Goal: Transaction & Acquisition: Purchase product/service

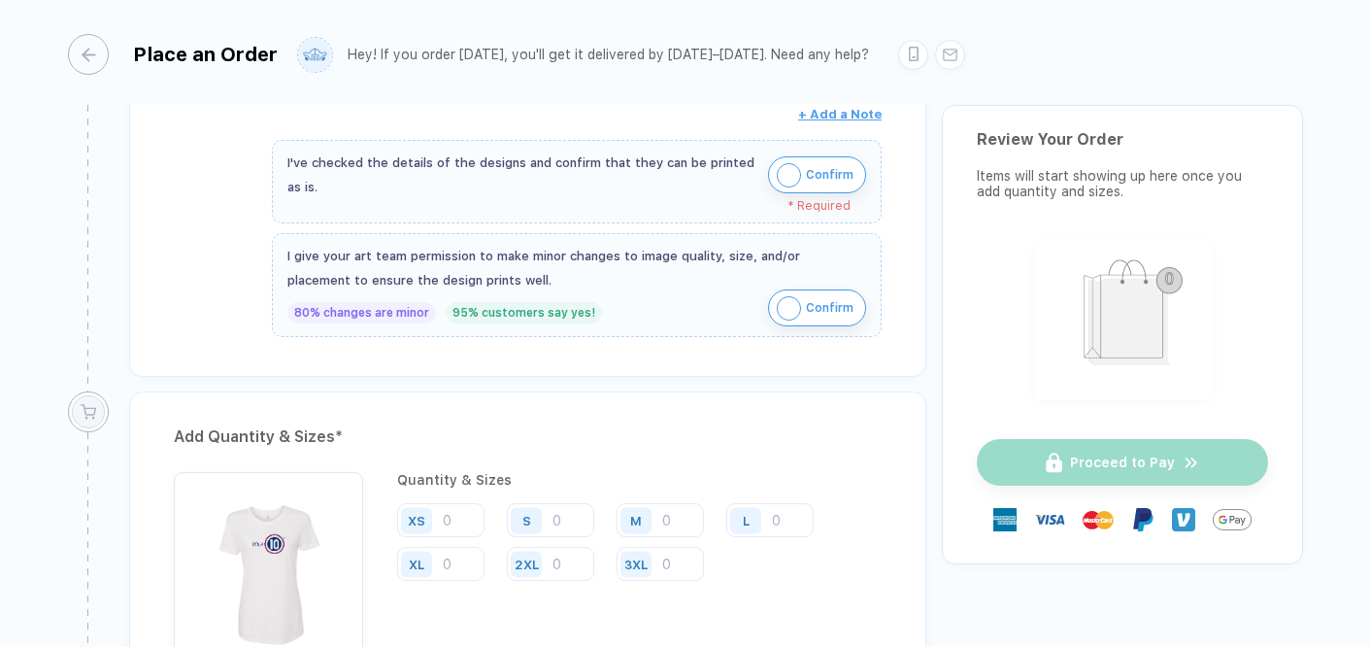
scroll to position [663, 0]
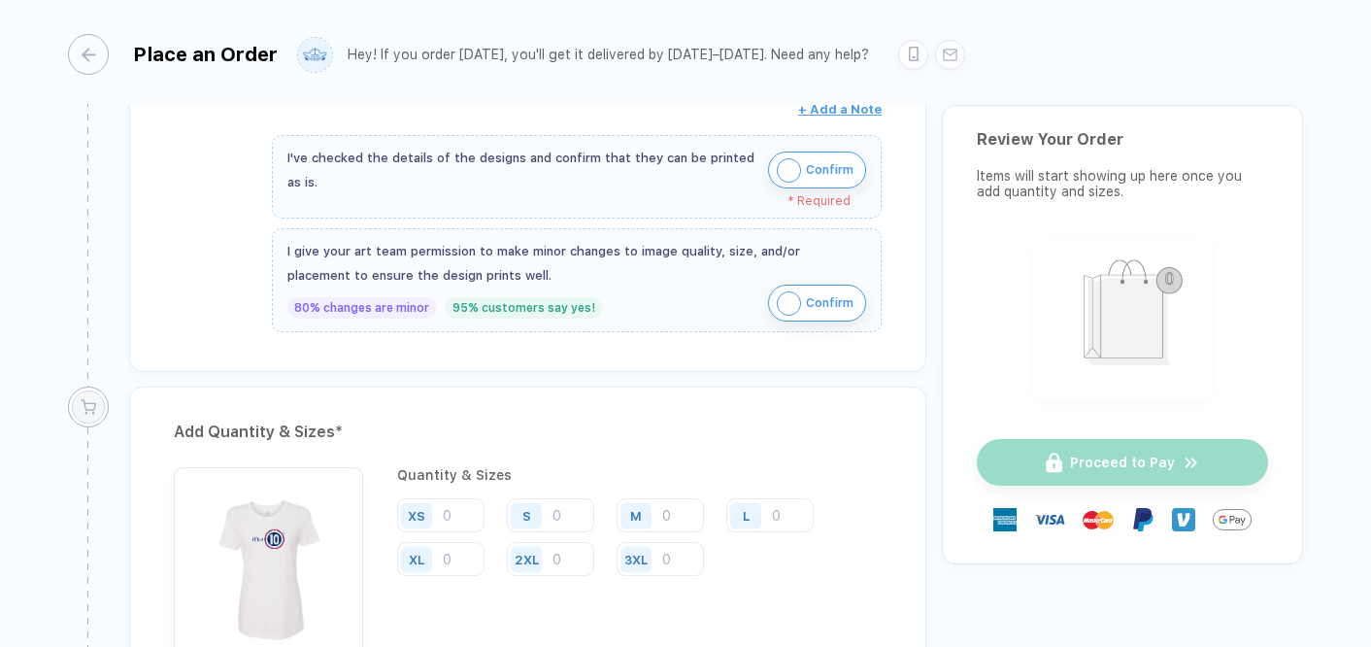
click at [806, 159] on span "Confirm" at bounding box center [830, 169] width 48 height 31
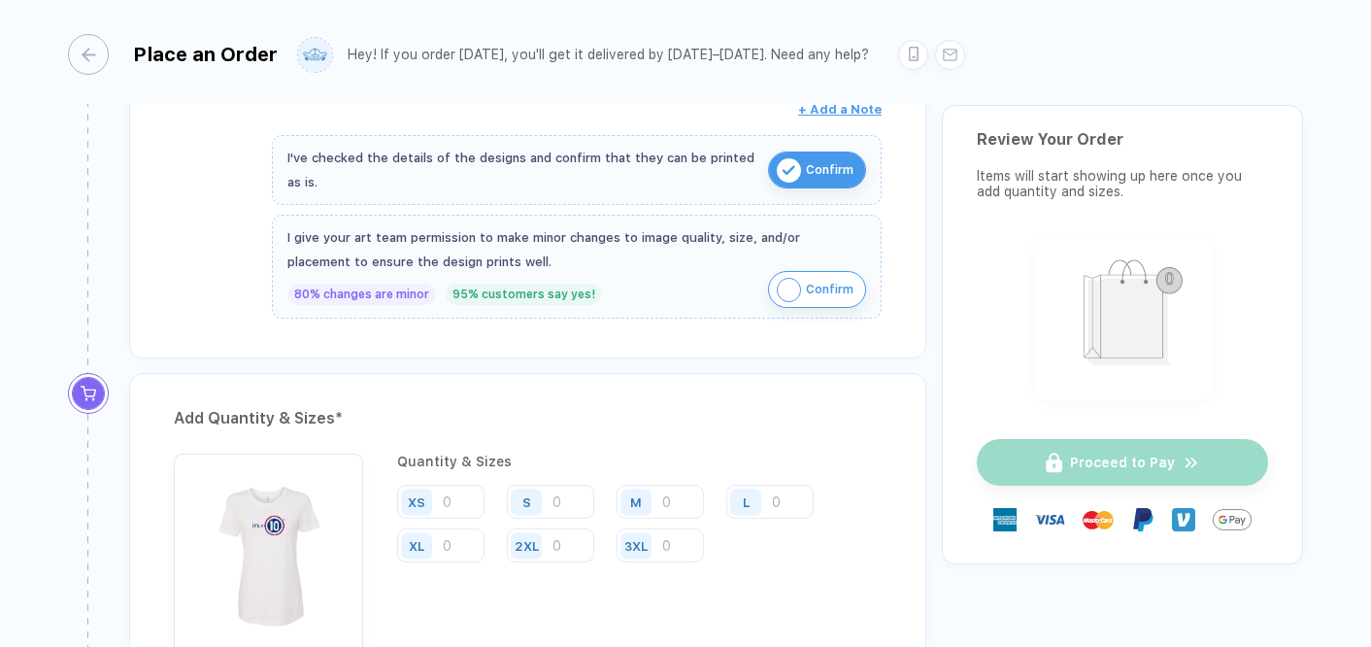
click at [790, 273] on button "Confirm" at bounding box center [817, 289] width 98 height 37
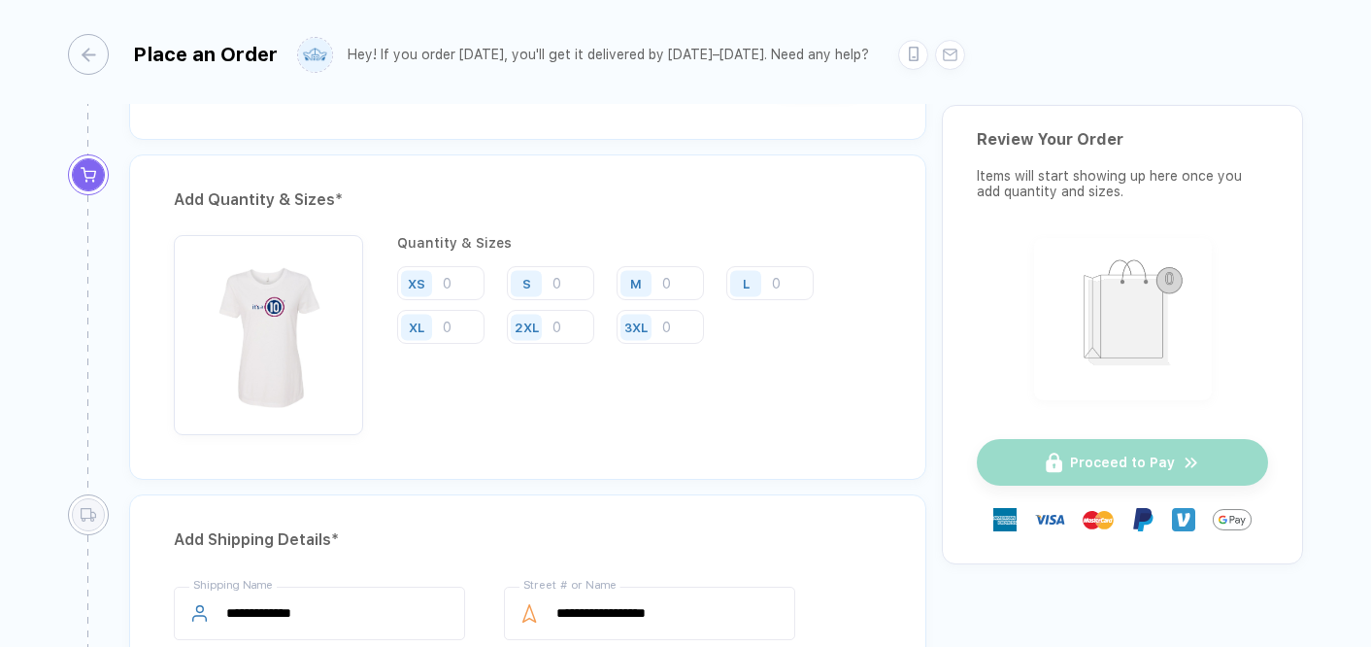
scroll to position [884, 0]
click at [573, 270] on input "number" at bounding box center [550, 281] width 87 height 34
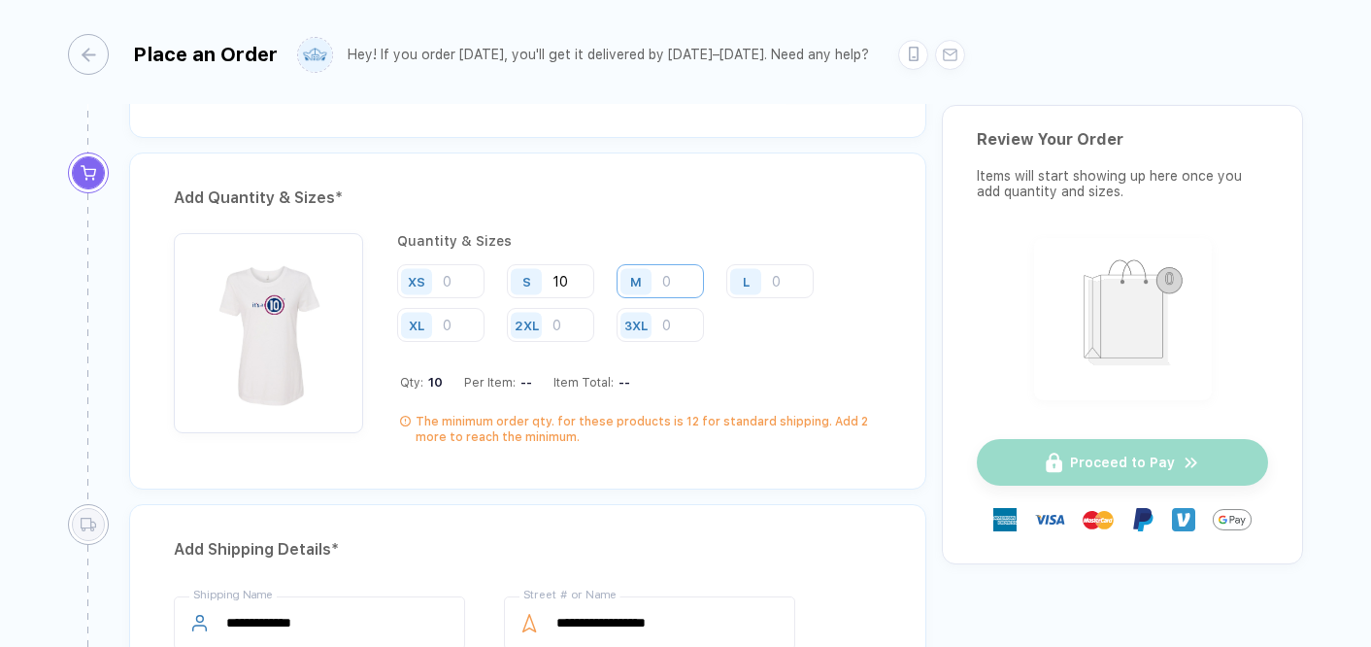
click at [696, 276] on input "number" at bounding box center [660, 281] width 87 height 34
click at [574, 276] on input "10" at bounding box center [550, 281] width 87 height 34
type input "1"
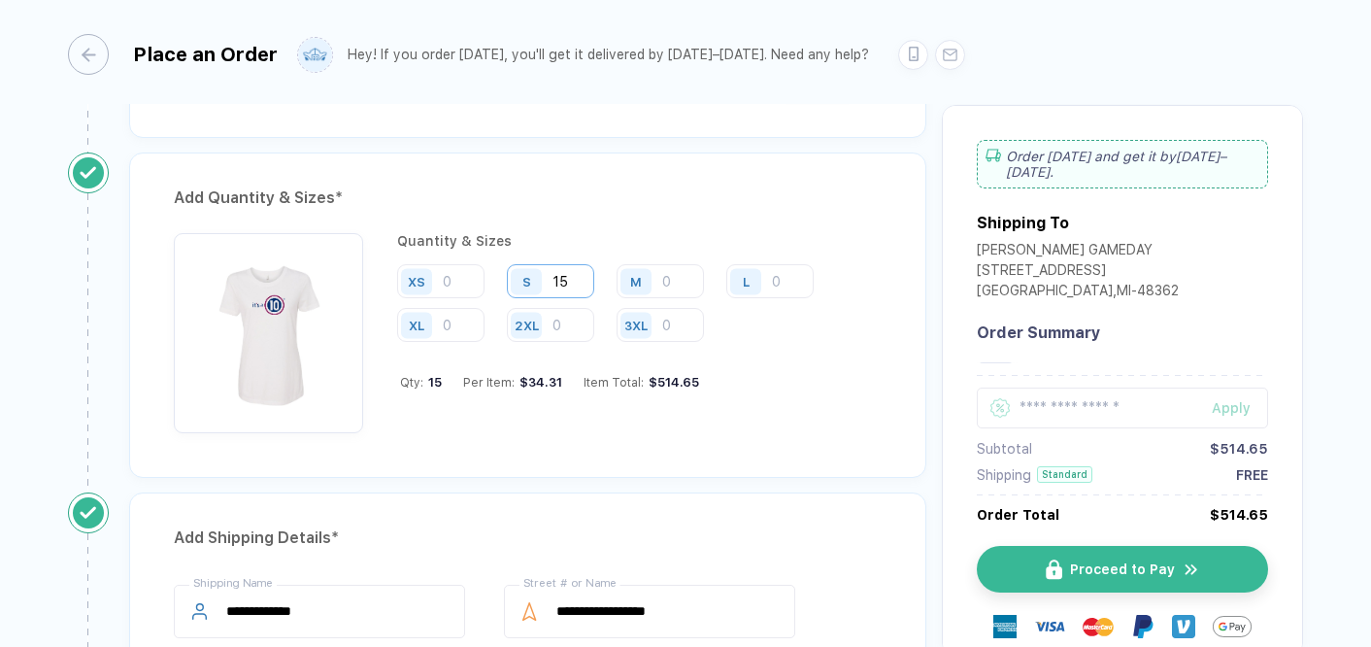
type input "1"
type input "20"
click at [675, 275] on input "number" at bounding box center [660, 281] width 87 height 34
type input "10"
click at [794, 286] on input "number" at bounding box center [769, 281] width 87 height 34
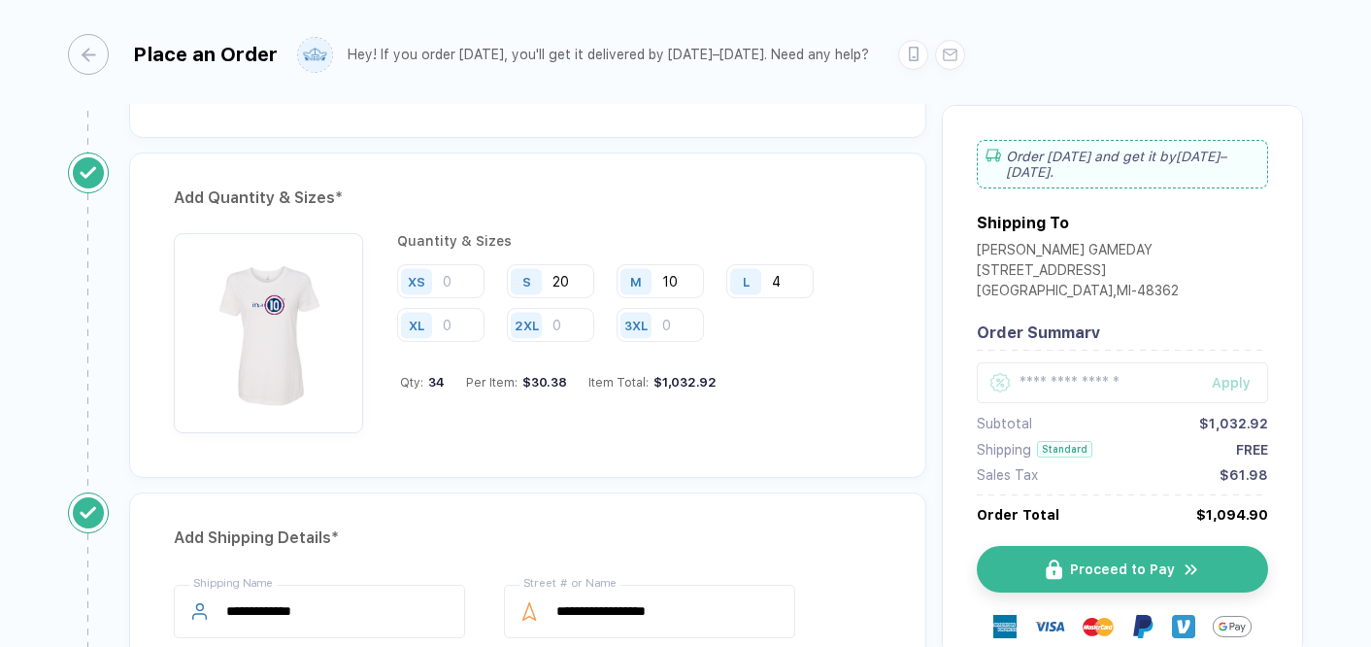
type input "4"
drag, startPoint x: 808, startPoint y: 329, endPoint x: 861, endPoint y: 431, distance: 115.1
click at [861, 431] on div "Quantity & Sizes XS S 20 M 10 L 4 XL 2XL 3XL Qty: 34 Per Item: $30.38 Item Tota…" at bounding box center [528, 338] width 708 height 210
drag, startPoint x: 777, startPoint y: 419, endPoint x: 865, endPoint y: 191, distance: 243.8
click at [865, 191] on div "Add Quantity & Sizes * Quantity & Sizes XS S 20 M 10 L 4 XL 2XL 3XL Qty: 34 Per…" at bounding box center [527, 314] width 797 height 325
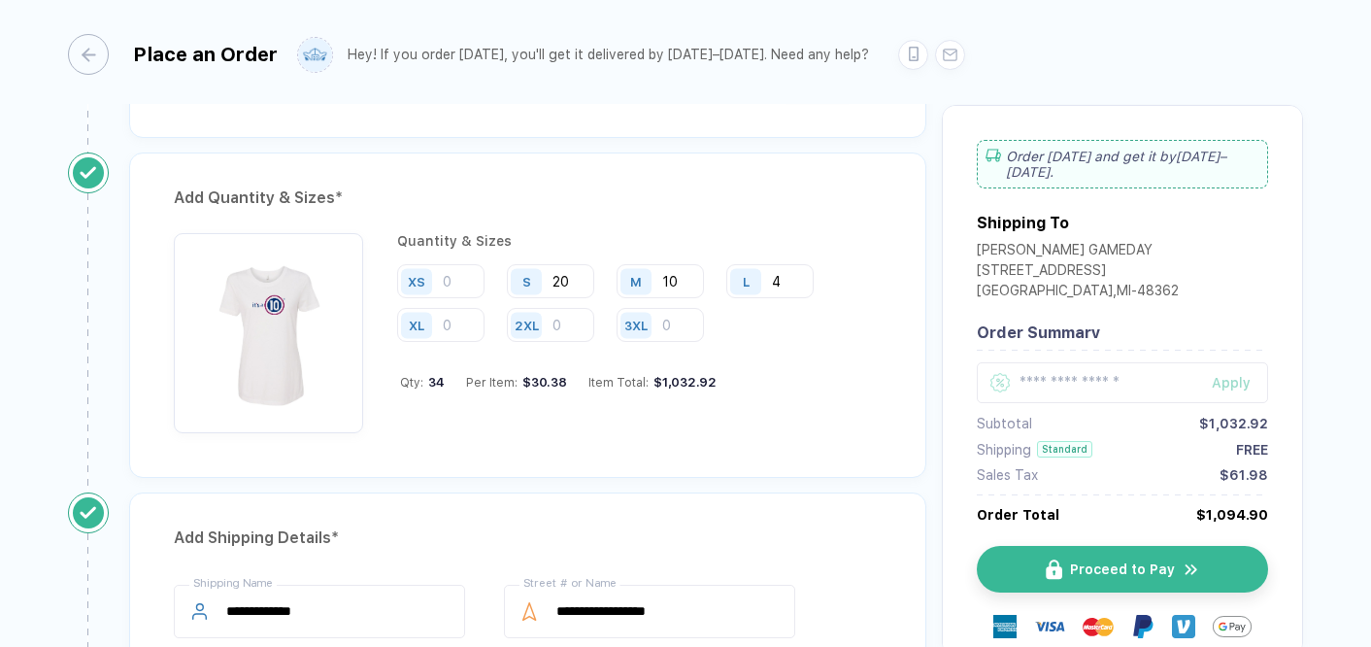
click at [806, 406] on div "Quantity & Sizes XS S 20 M 10 L 4 XL 2XL 3XL Qty: 34 Per Item: $30.38 Item Tota…" at bounding box center [639, 333] width 485 height 200
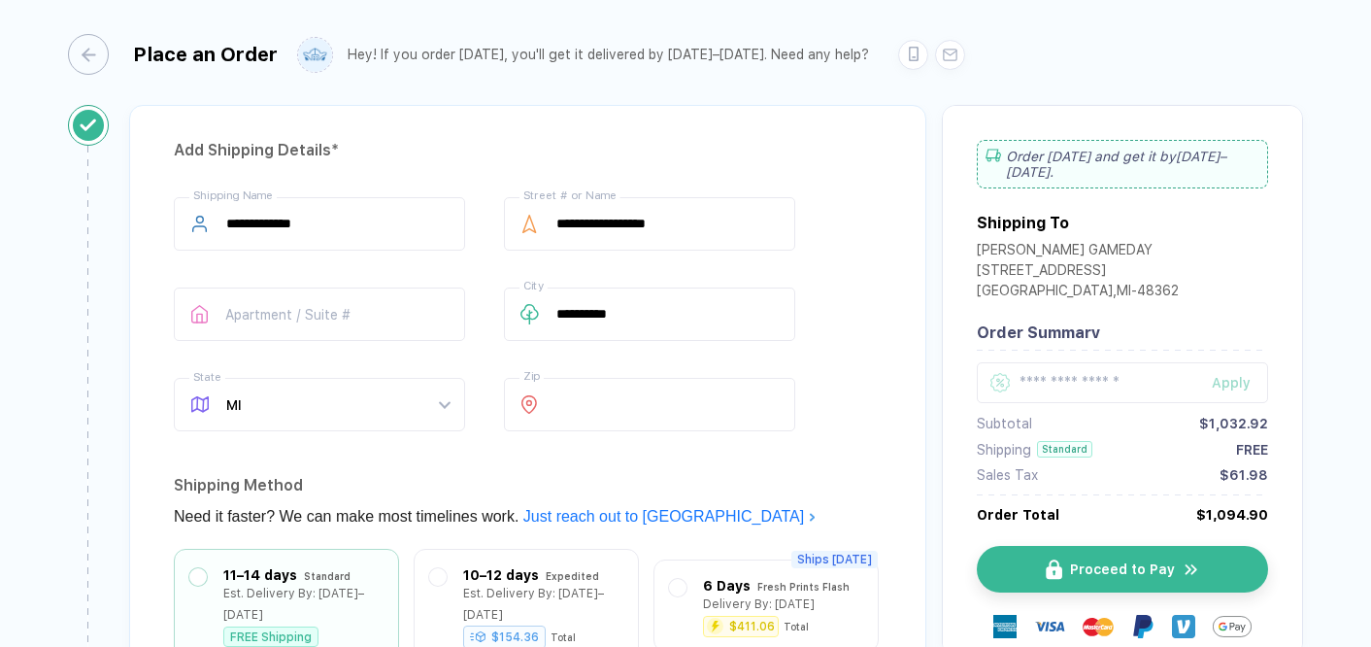
scroll to position [1265, 0]
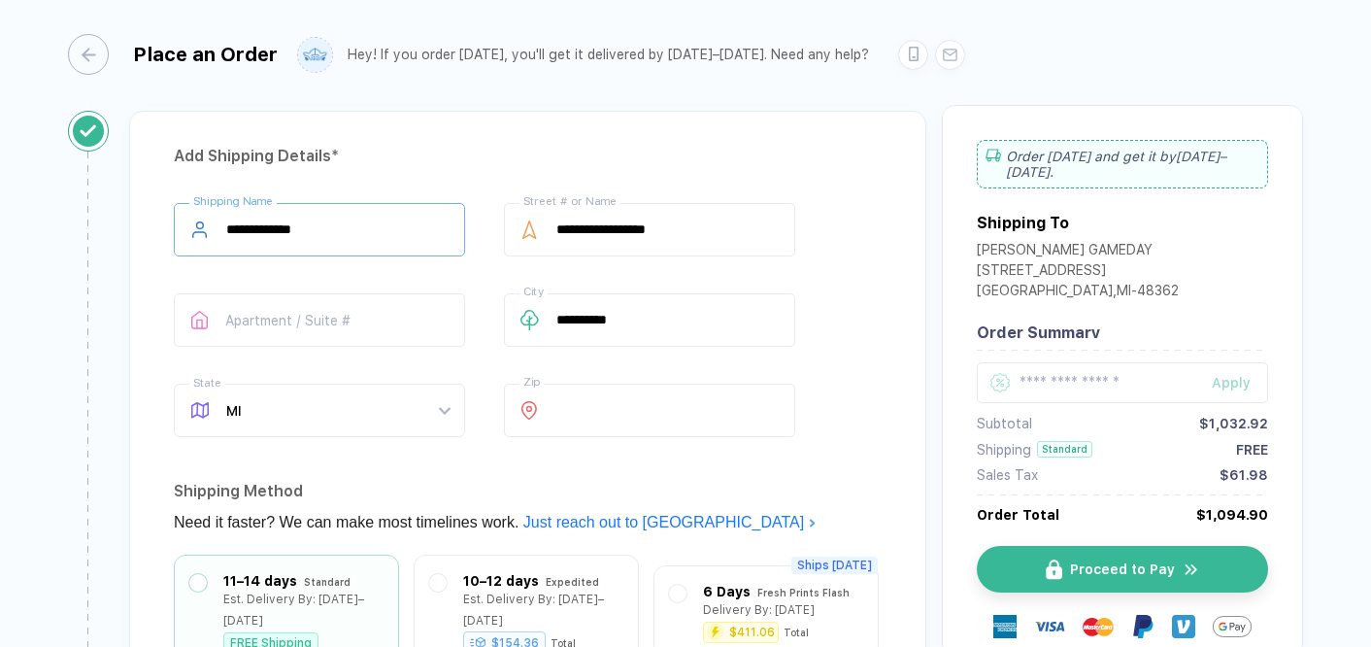
drag, startPoint x: 421, startPoint y: 222, endPoint x: 160, endPoint y: 213, distance: 261.4
click at [160, 213] on div "**********" at bounding box center [527, 497] width 797 height 773
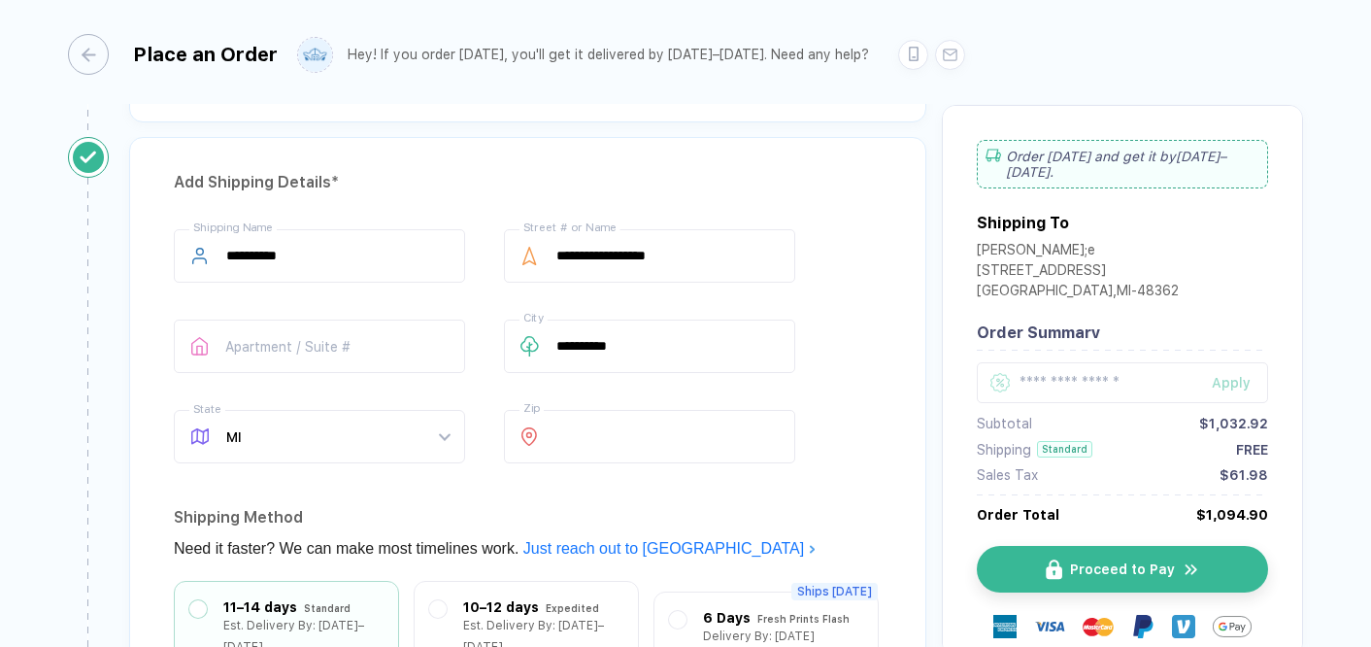
scroll to position [1229, 0]
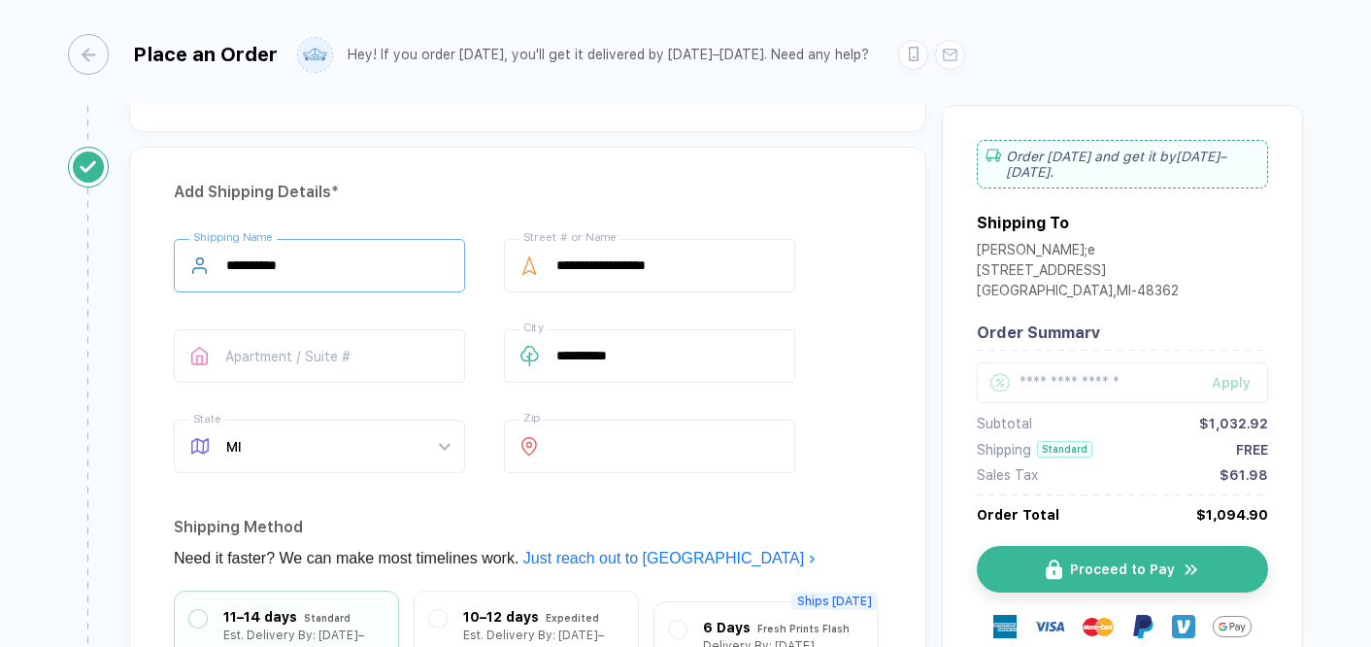
click at [326, 242] on input "**********" at bounding box center [319, 265] width 291 height 53
click at [327, 256] on input "**********" at bounding box center [319, 265] width 291 height 53
type input "**********"
click at [571, 186] on div "Add Shipping Details *" at bounding box center [528, 192] width 708 height 31
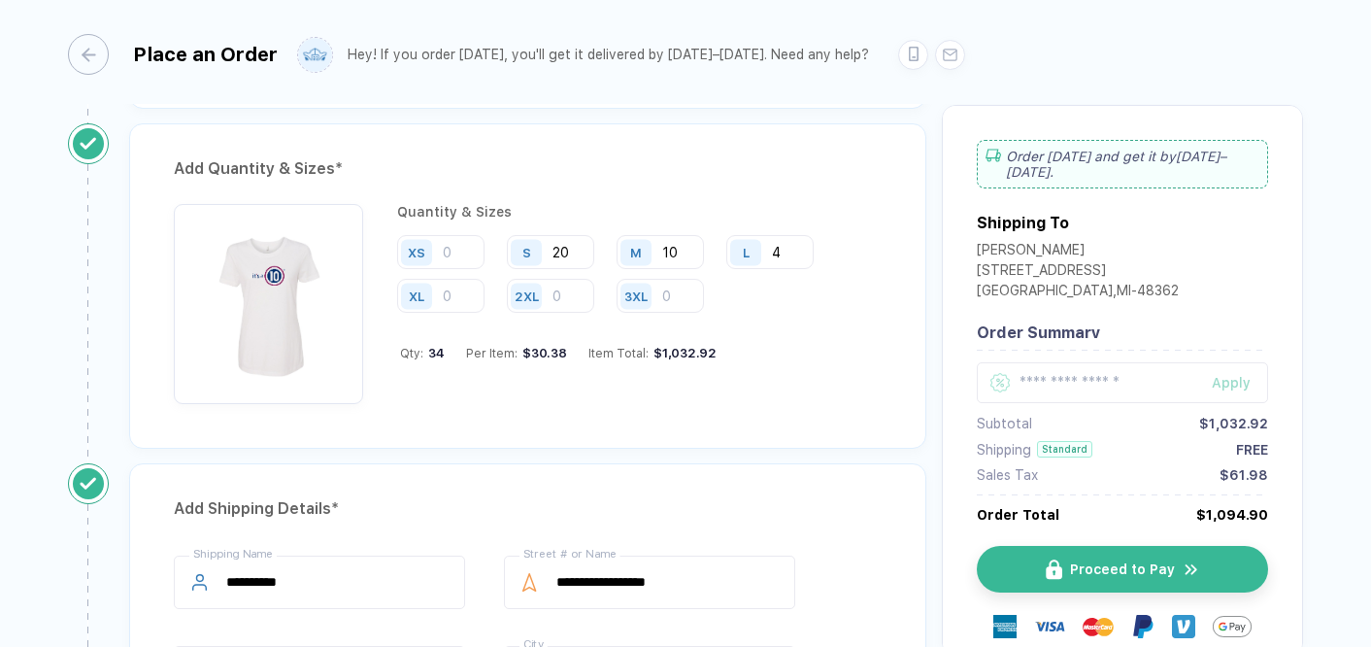
scroll to position [914, 0]
click at [687, 249] on input "10" at bounding box center [660, 251] width 87 height 34
click at [578, 250] on input "20" at bounding box center [550, 251] width 87 height 34
type input "2"
type input "15"
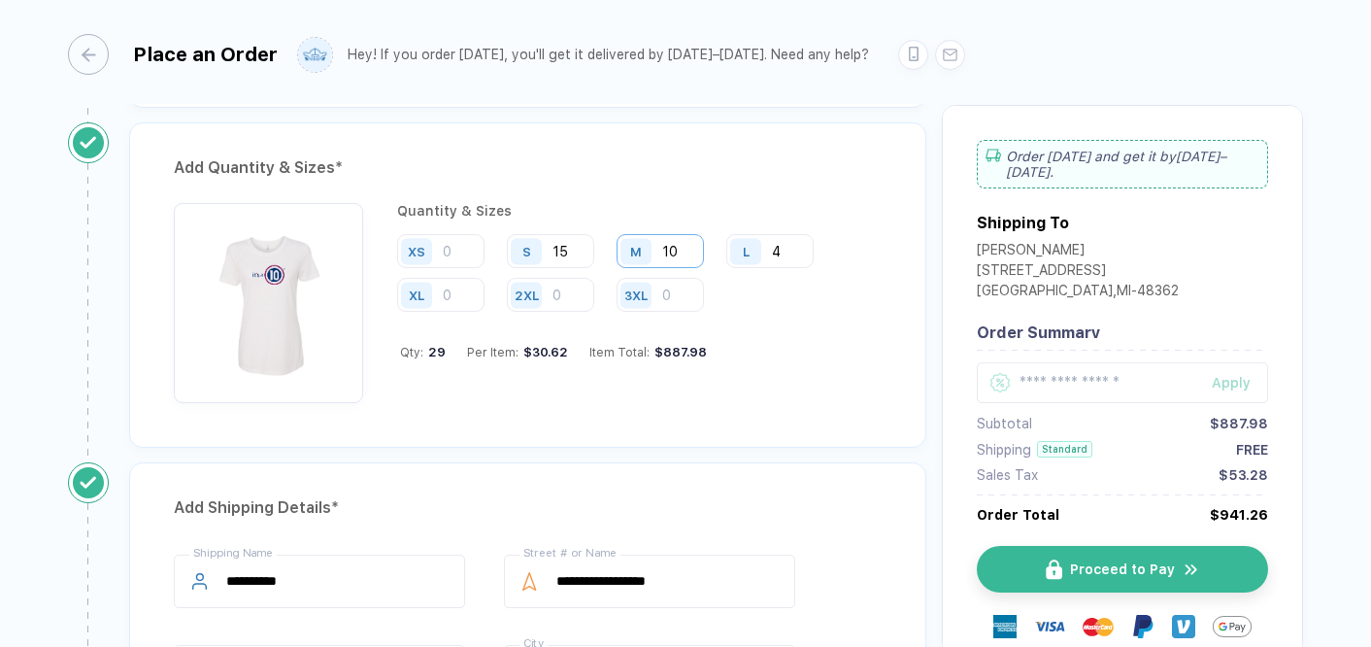
click at [685, 248] on input "10" at bounding box center [660, 251] width 87 height 34
type input "1"
click at [587, 247] on input "15" at bounding box center [550, 251] width 87 height 34
type input "1"
type input "10"
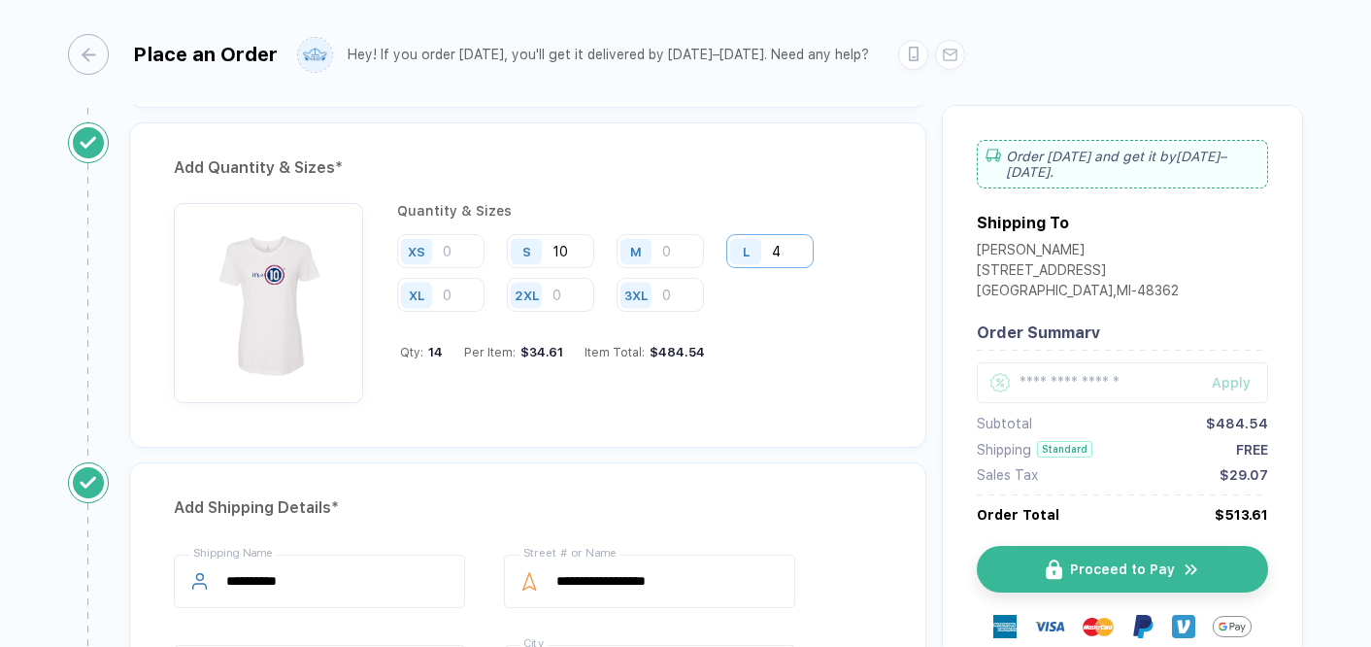
click at [796, 246] on input "4" at bounding box center [769, 251] width 87 height 34
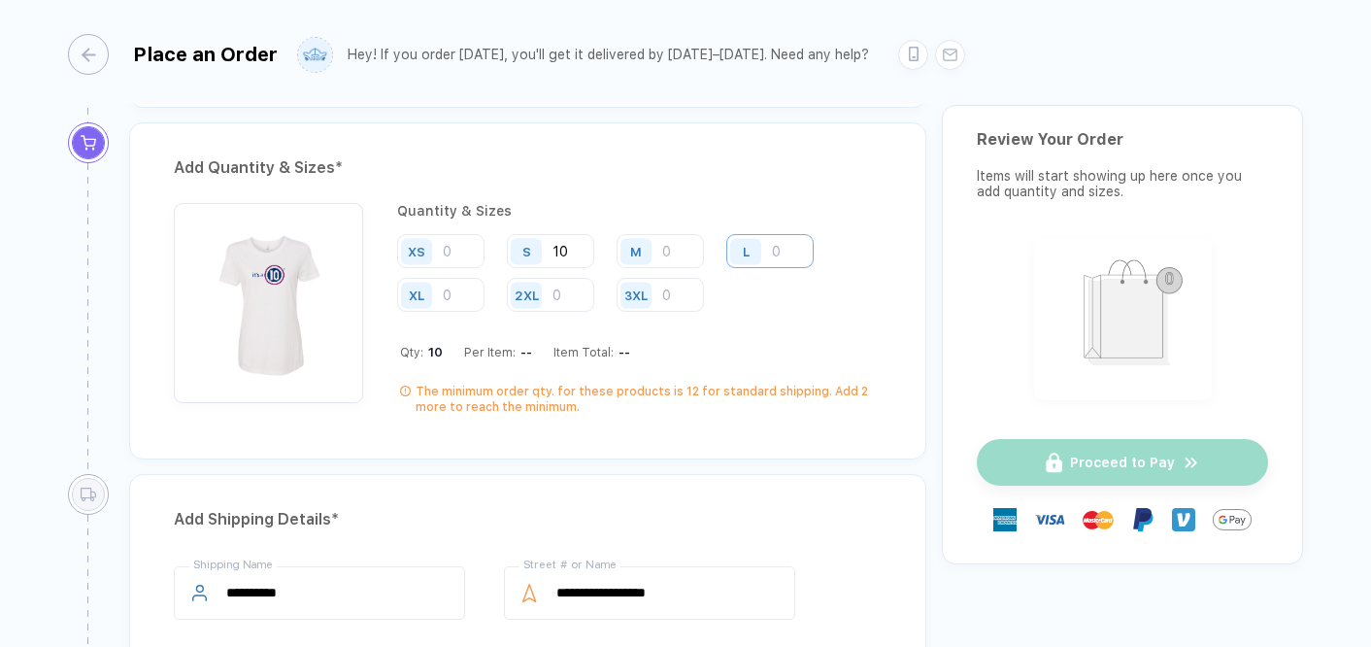
type input "2"
type input "1"
click at [682, 252] on input "number" at bounding box center [660, 251] width 87 height 34
click at [582, 246] on input "10" at bounding box center [550, 251] width 87 height 34
click at [680, 248] on input "number" at bounding box center [660, 251] width 87 height 34
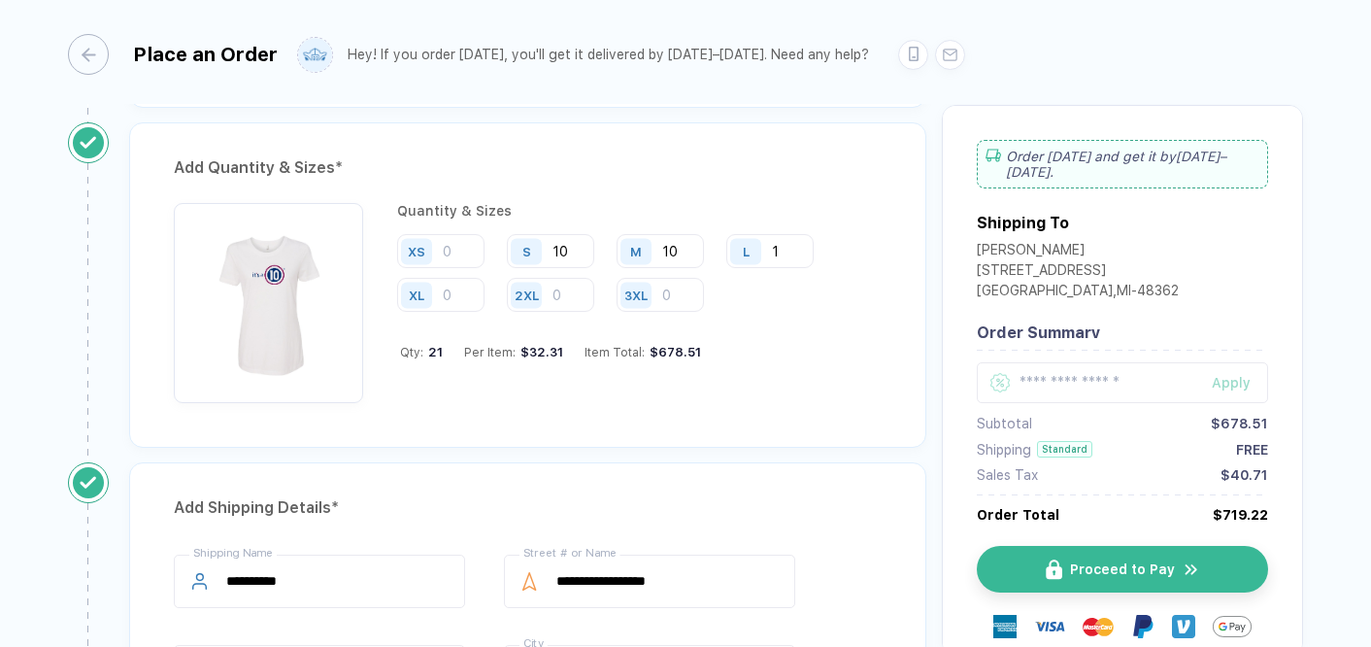
type input "10"
drag, startPoint x: 722, startPoint y: 398, endPoint x: 740, endPoint y: 220, distance: 178.6
click at [740, 220] on div "Quantity & Sizes XS S 10 M 10 L 1 XL 2XL 3XL Qty: 21 Per Item: $32.31 Item Tota…" at bounding box center [639, 303] width 485 height 200
click at [577, 267] on div "S 10" at bounding box center [558, 252] width 102 height 36
type input "15"
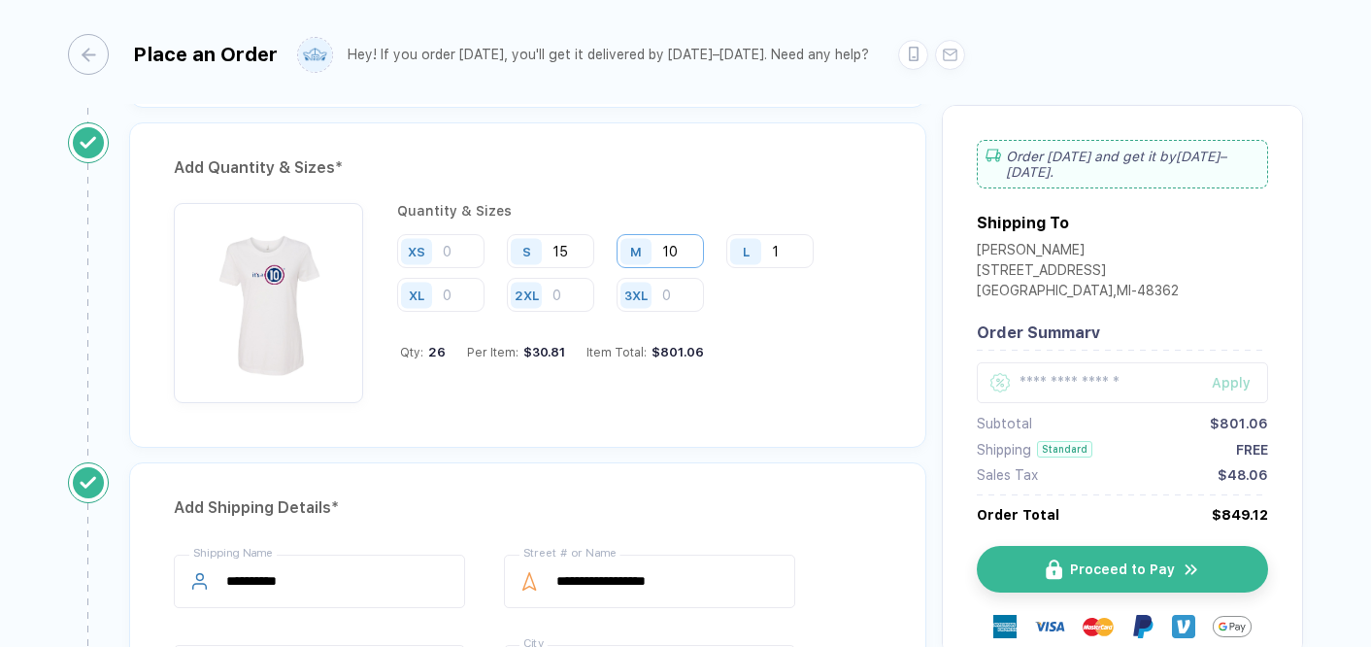
click at [688, 247] on input "10" at bounding box center [660, 251] width 87 height 34
type input "1"
type input "15"
drag, startPoint x: 708, startPoint y: 408, endPoint x: 800, endPoint y: 191, distance: 235.4
click at [800, 191] on div "Add Quantity & Sizes * Quantity & Sizes XS S 15 M 15 L 1 XL 2XL 3XL Qty: 31 Per…" at bounding box center [527, 284] width 797 height 325
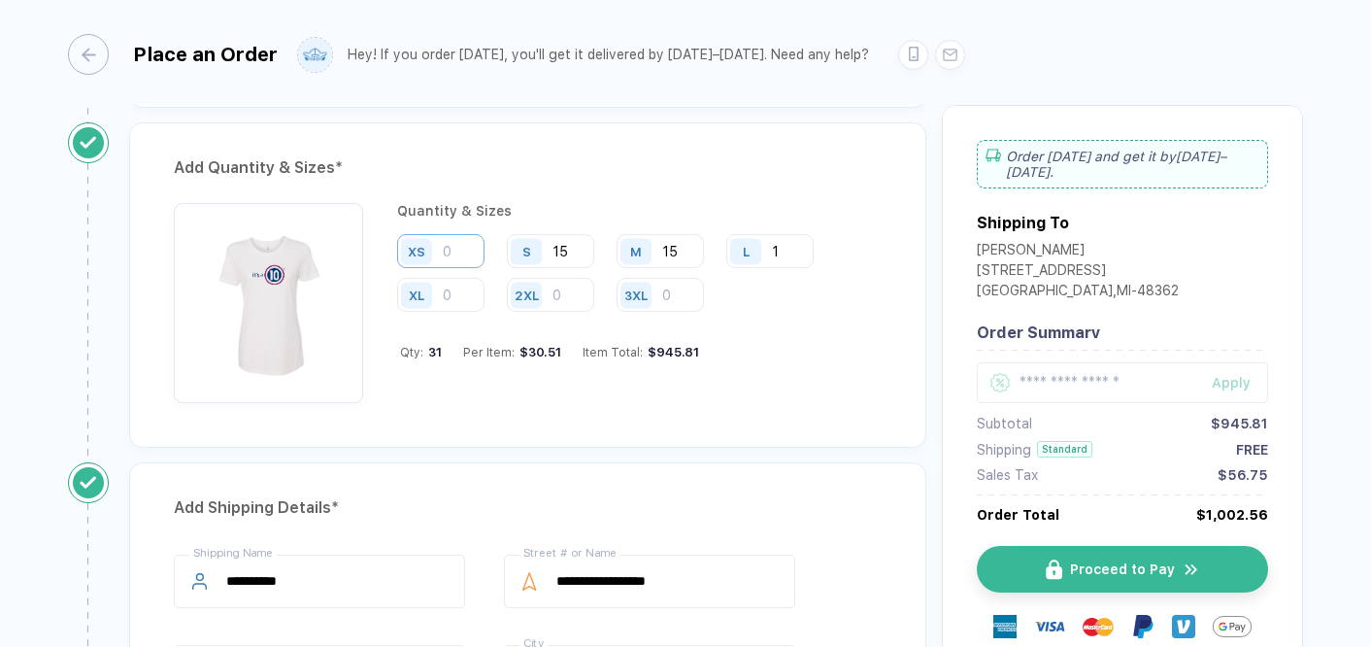
click at [460, 252] on input "number" at bounding box center [440, 251] width 87 height 34
type input "3"
drag, startPoint x: 610, startPoint y: 392, endPoint x: 399, endPoint y: 332, distance: 219.2
click at [399, 332] on div "Quantity & Sizes XS 3 S 15 M 15 L 1 XL 2XL 3XL Qty: 34 Per Item: $30.38 Item To…" at bounding box center [639, 303] width 485 height 200
click at [461, 250] on input "3" at bounding box center [440, 251] width 87 height 34
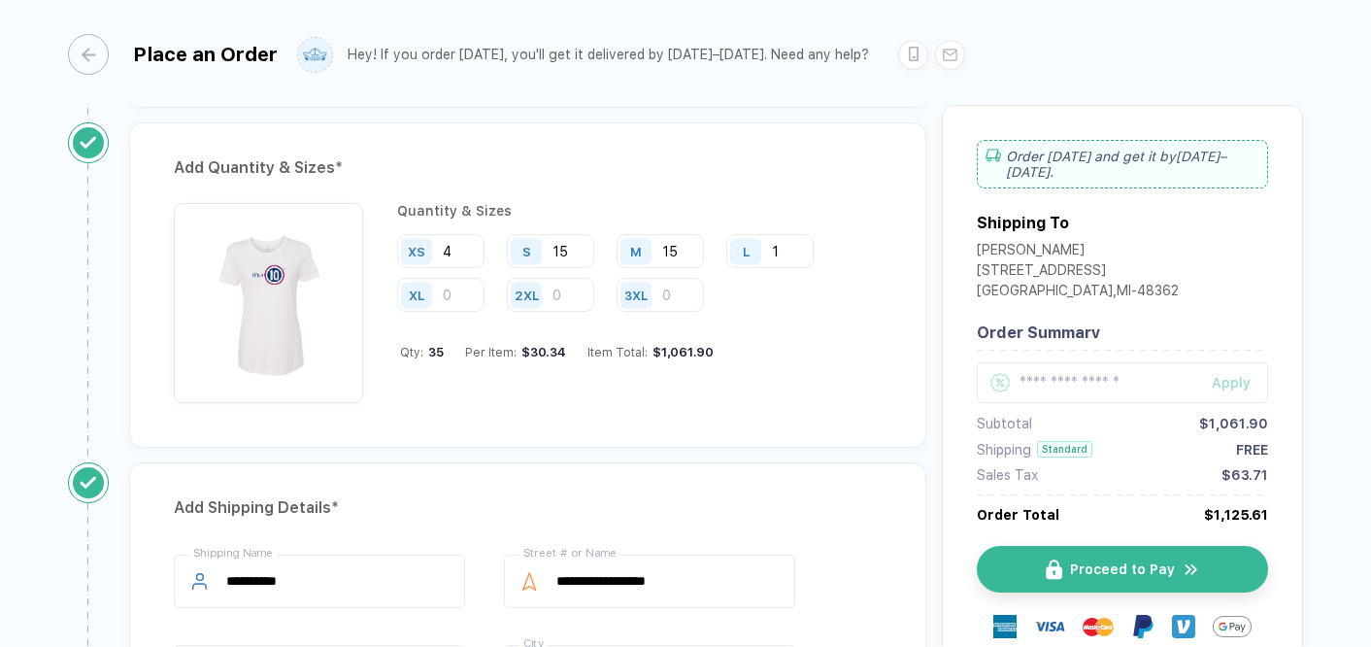
type input "4"
click at [280, 319] on img "button" at bounding box center [269, 298] width 170 height 170
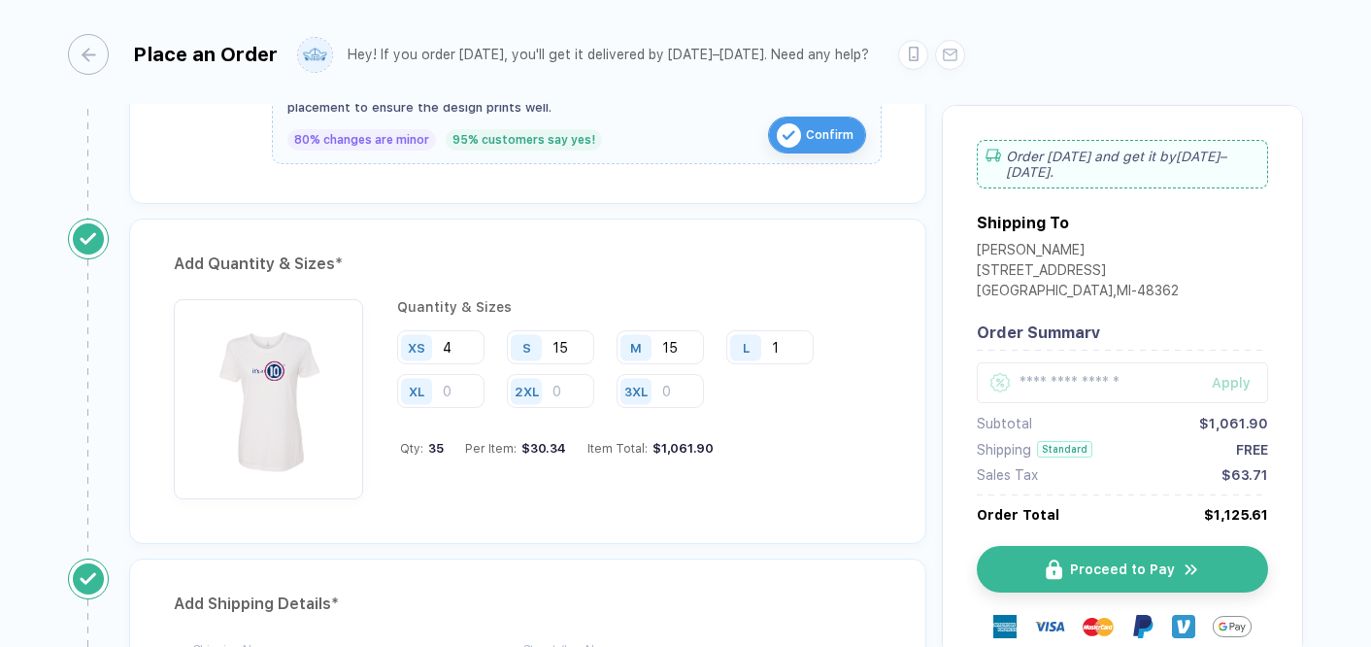
scroll to position [840, 0]
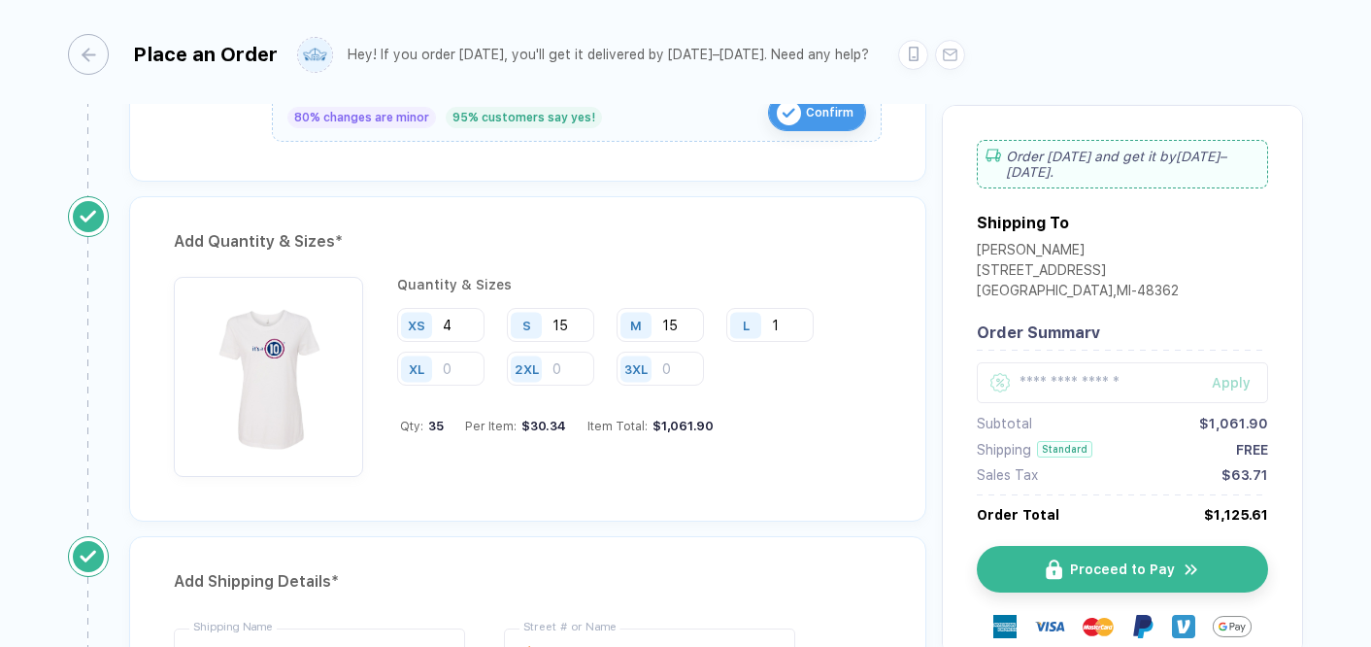
click at [673, 218] on div "Add Quantity & Sizes * Quantity & Sizes XS 4 S 15 M 15 L 1 XL 2XL 3XL Qty: 35 P…" at bounding box center [527, 358] width 797 height 325
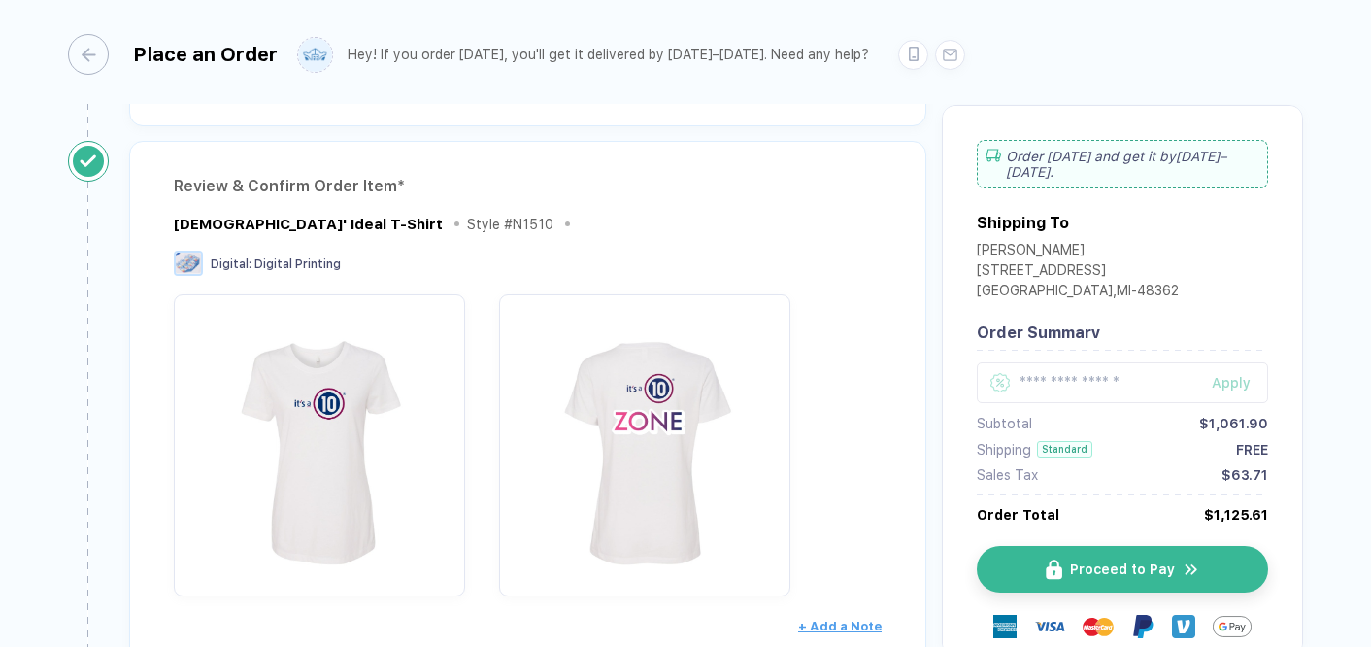
scroll to position [0, 0]
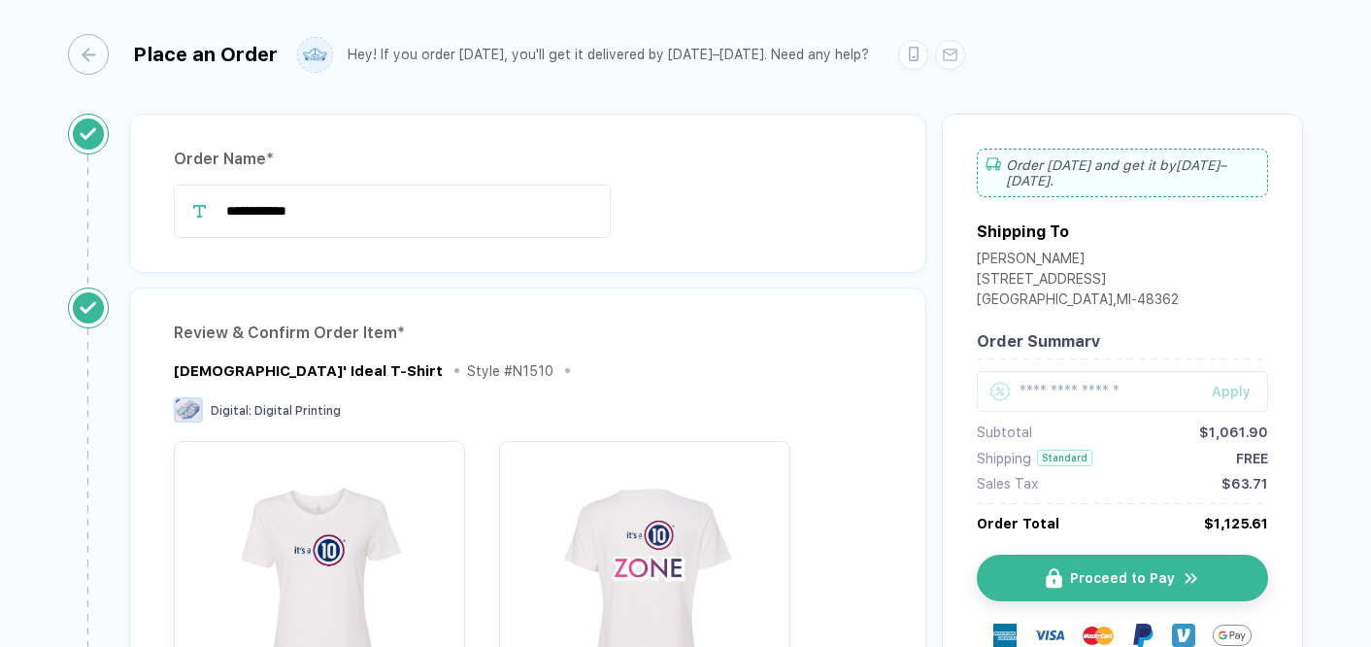
click at [614, 373] on div "[DEMOGRAPHIC_DATA]' Ideal T-Shirt Style # N1510" at bounding box center [528, 370] width 708 height 24
